Goal: Task Accomplishment & Management: Manage account settings

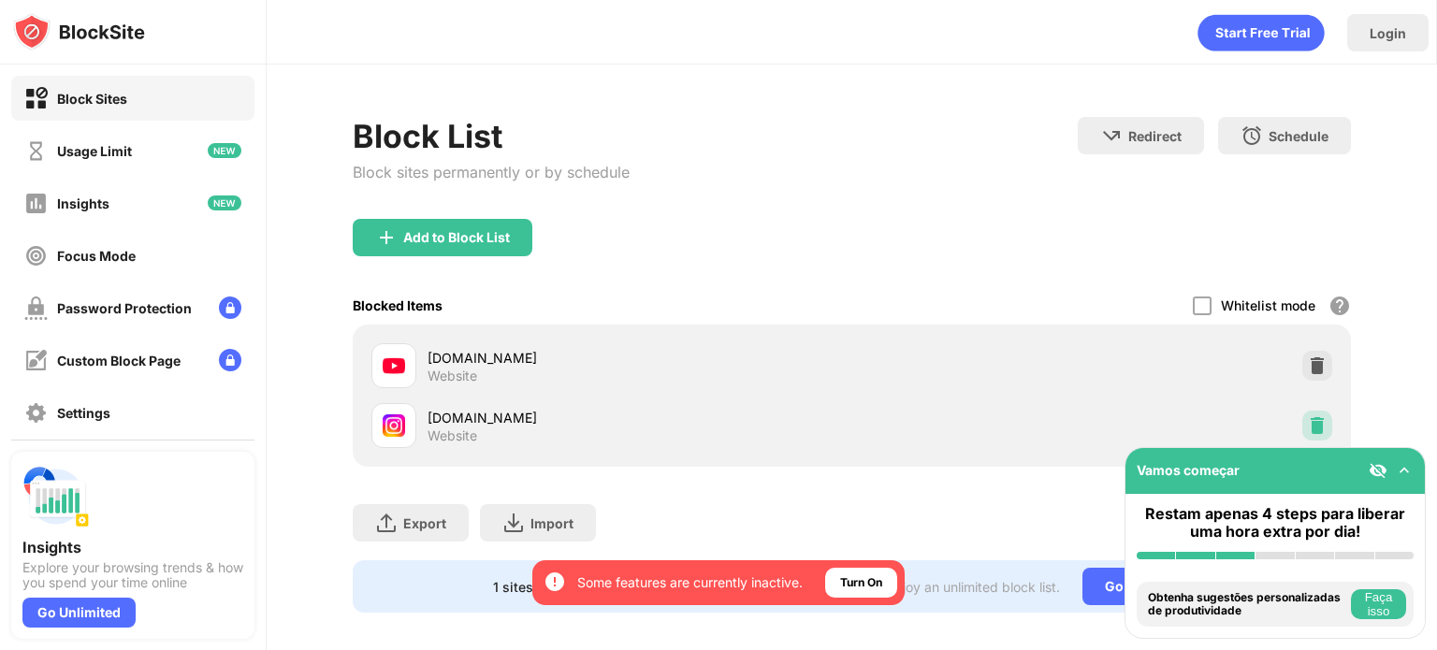
click at [1302, 414] on div at bounding box center [1317, 426] width 30 height 30
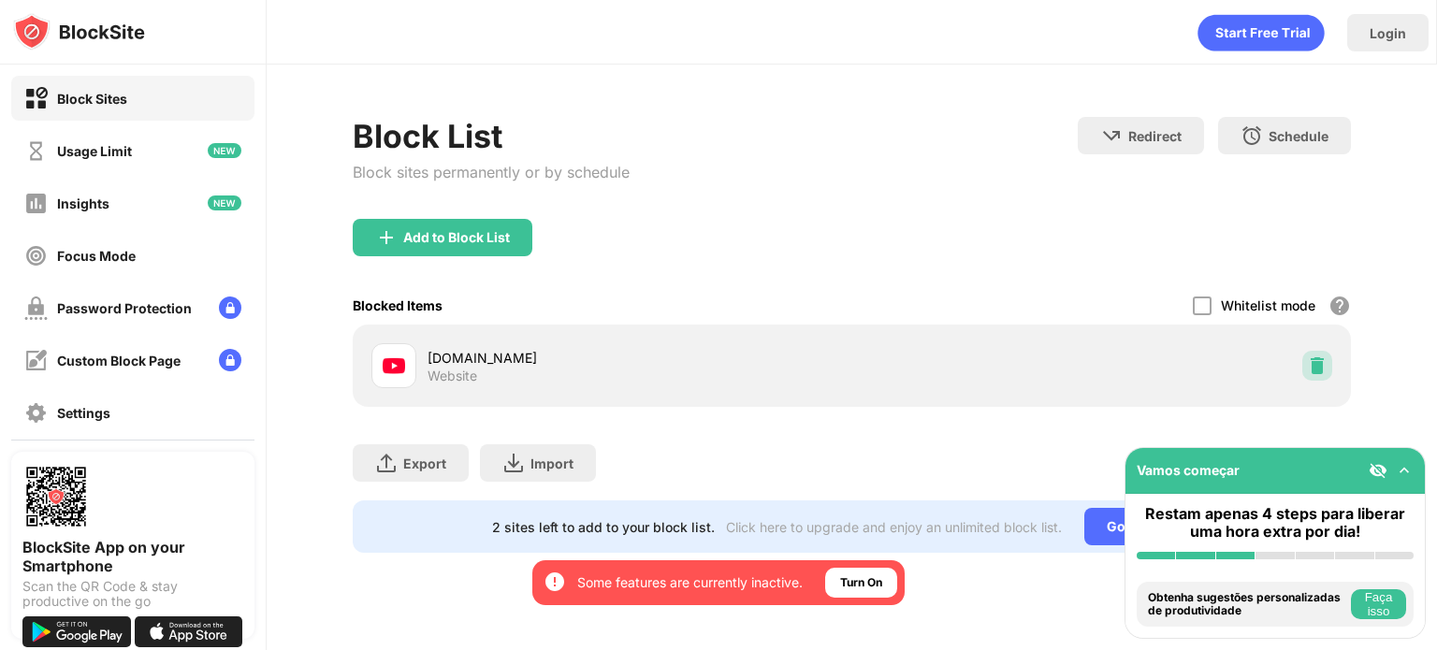
click at [1302, 366] on div at bounding box center [1317, 366] width 30 height 30
